Goal: Information Seeking & Learning: Check status

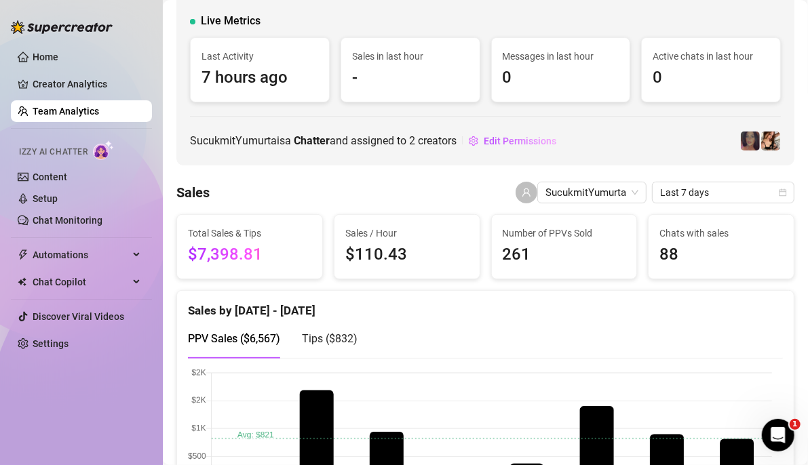
scroll to position [68, 0]
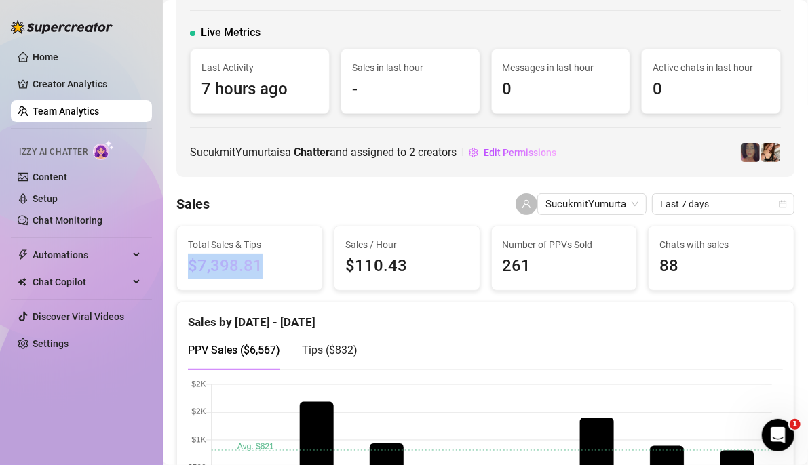
drag, startPoint x: 190, startPoint y: 266, endPoint x: 294, endPoint y: 267, distance: 103.8
click at [303, 267] on span "$7,398.81" at bounding box center [249, 267] width 123 height 26
click at [293, 267] on span "$7,398.81" at bounding box center [249, 267] width 123 height 26
drag, startPoint x: 193, startPoint y: 264, endPoint x: 264, endPoint y: 263, distance: 70.6
click at [264, 263] on span "$7,398.81" at bounding box center [249, 267] width 123 height 26
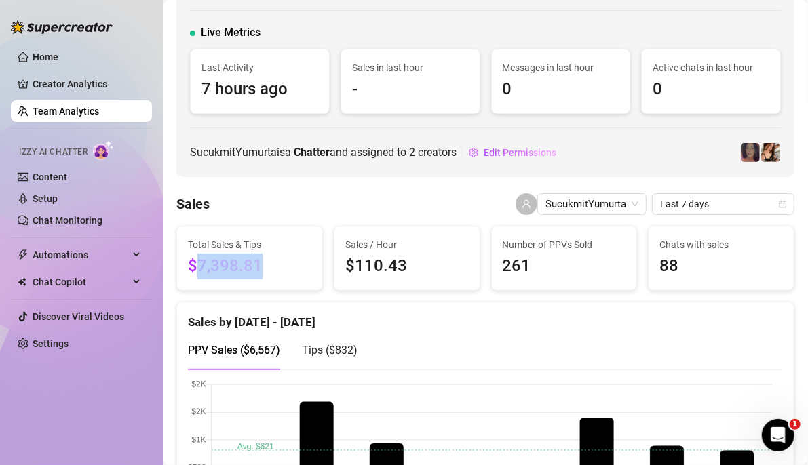
click at [271, 264] on span "$7,398.81" at bounding box center [249, 267] width 123 height 26
click at [273, 273] on span "$7,398.81" at bounding box center [249, 267] width 123 height 26
drag, startPoint x: 179, startPoint y: 264, endPoint x: 189, endPoint y: 264, distance: 10.2
click at [183, 264] on div "Total Sales & Tips $7,398.81" at bounding box center [249, 259] width 145 height 64
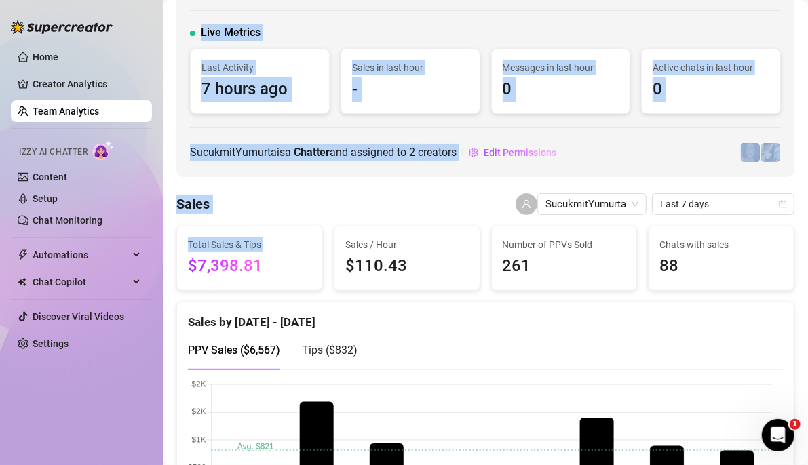
drag, startPoint x: 189, startPoint y: 264, endPoint x: 159, endPoint y: 265, distance: 29.9
click at [157, 265] on div "Home Creator Analytics Team Analytics Izzy AI Chatter Content Setup Chat Monito…" at bounding box center [404, 232] width 808 height 465
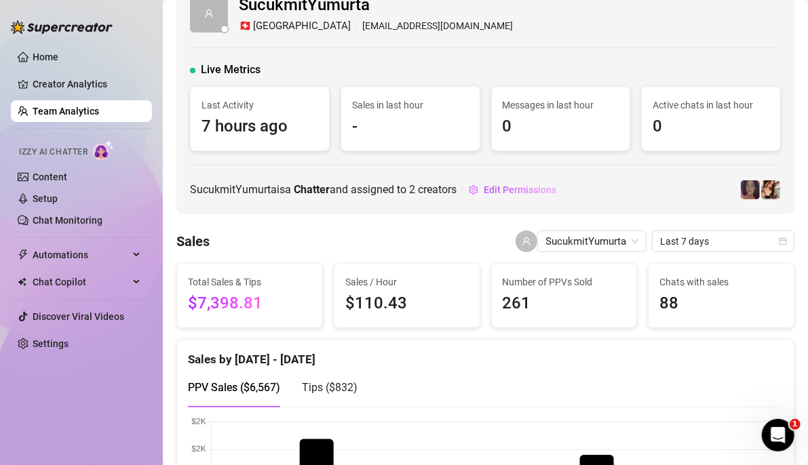
scroll to position [0, 0]
